Goal: Obtain resource: Obtain resource

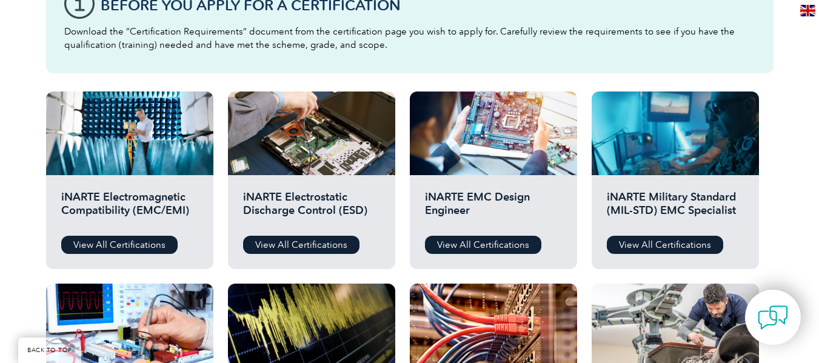
scroll to position [425, 0]
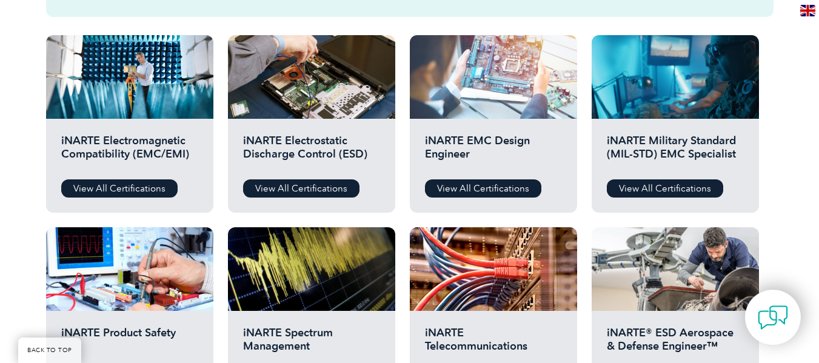
click at [463, 82] on div at bounding box center [493, 77] width 167 height 84
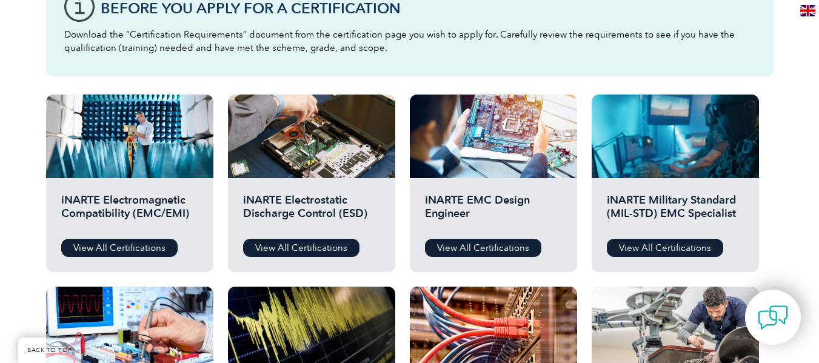
scroll to position [364, 0]
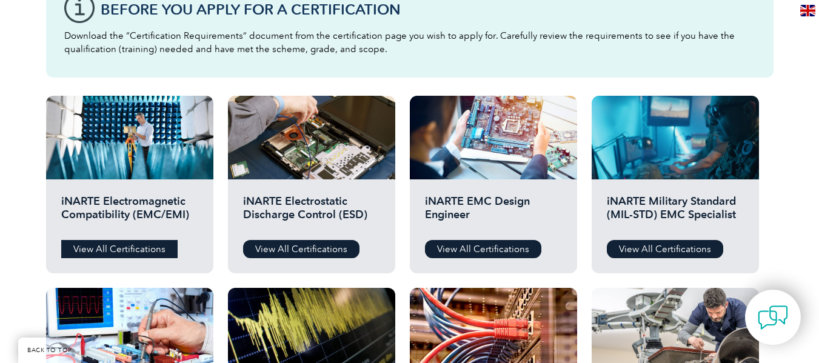
click at [139, 247] on link "View All Certifications" at bounding box center [119, 249] width 116 height 18
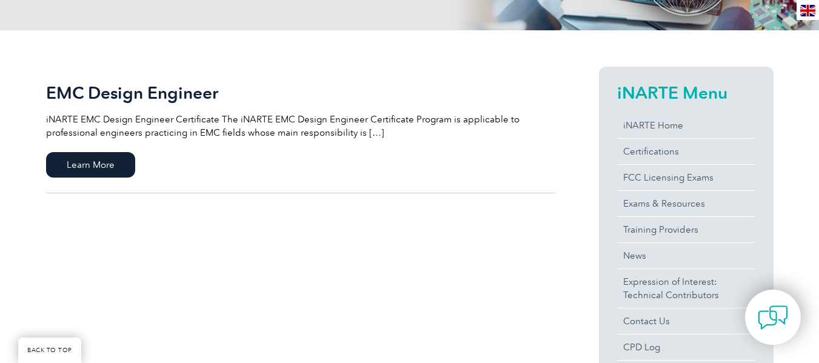
scroll to position [243, 0]
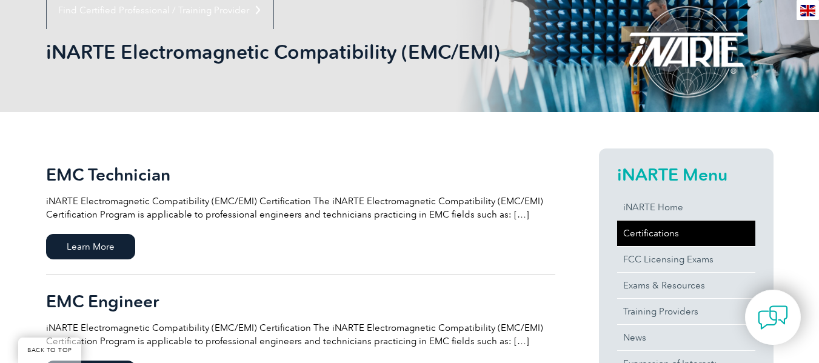
scroll to position [182, 0]
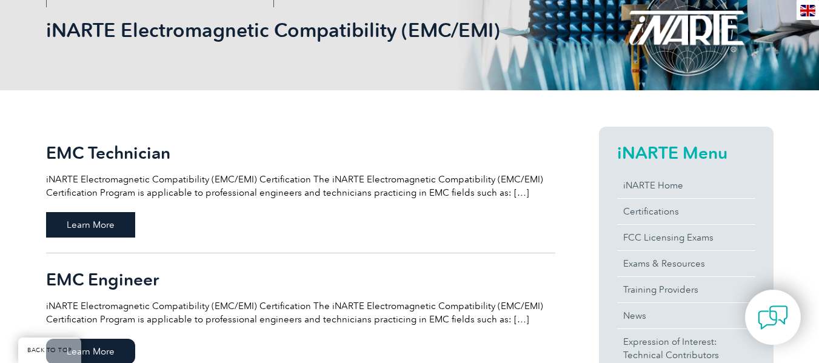
click at [112, 222] on span "Learn More" at bounding box center [90, 224] width 89 height 25
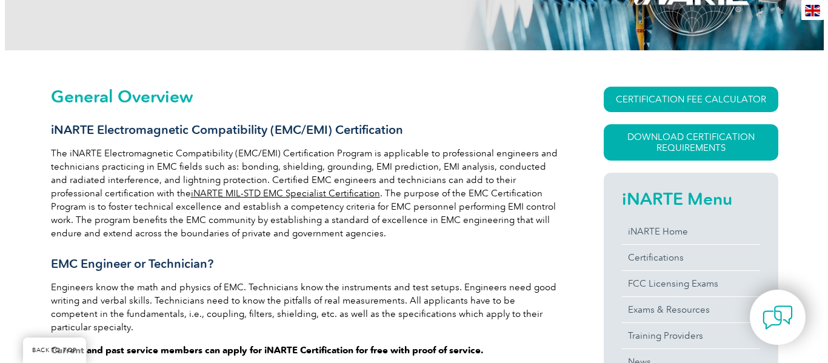
scroll to position [201, 0]
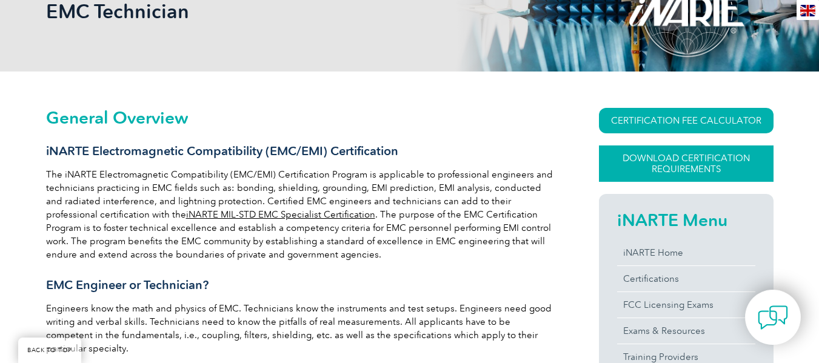
click at [686, 164] on link "Download Certification Requirements" at bounding box center [686, 164] width 175 height 36
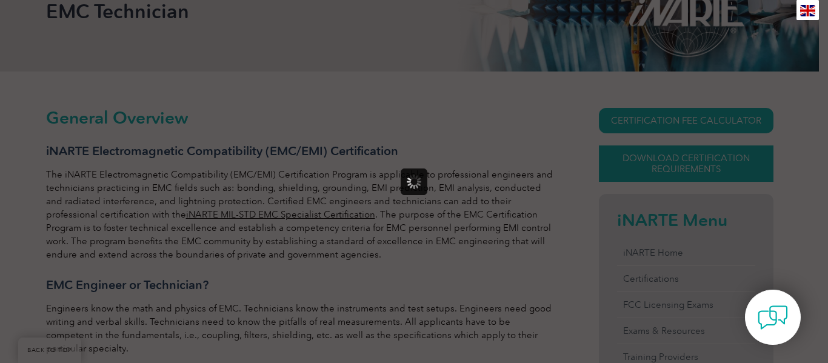
scroll to position [0, 0]
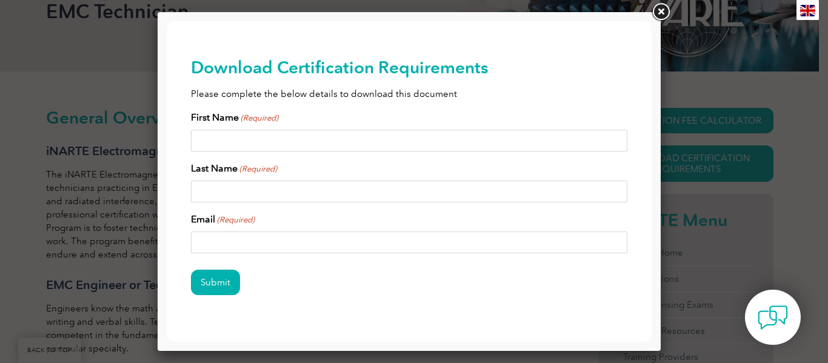
click at [272, 144] on input "First Name (Required)" at bounding box center [409, 141] width 437 height 22
type input "m"
type input "MIke"
type input "Richman"
type input "mrichman@exemplarglobal.org"
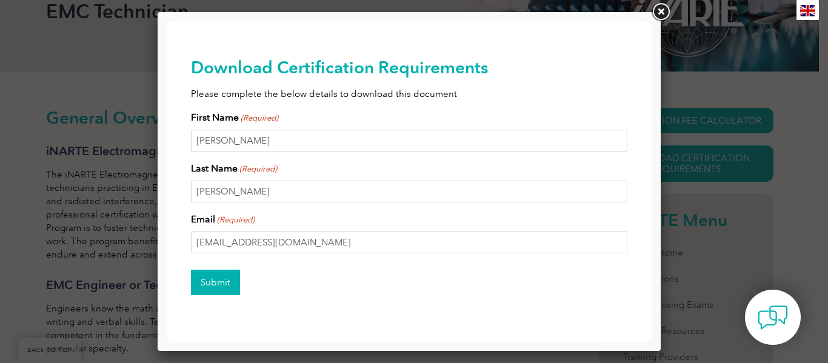
click at [218, 284] on input "Submit" at bounding box center [215, 282] width 49 height 25
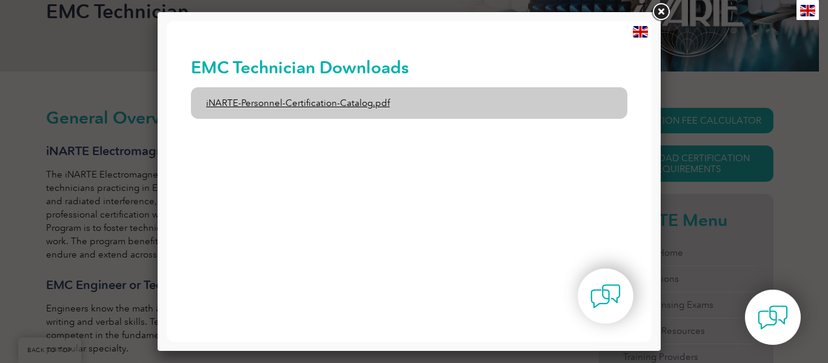
click at [337, 109] on link "iNARTE-Personnel-Certification-Catalog.pdf" at bounding box center [409, 103] width 437 height 32
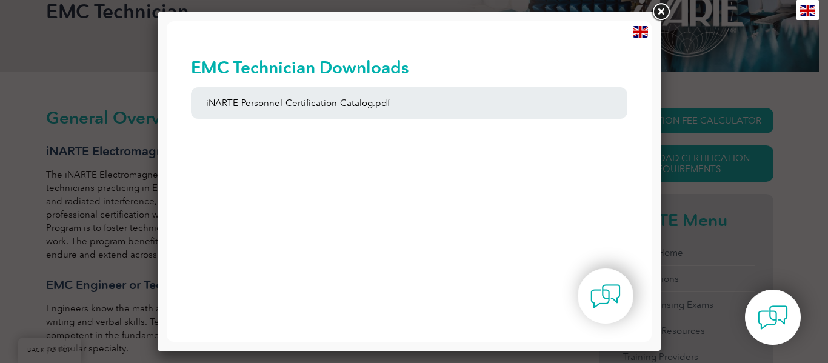
click at [660, 10] on link at bounding box center [661, 12] width 22 height 22
